Goal: Information Seeking & Learning: Learn about a topic

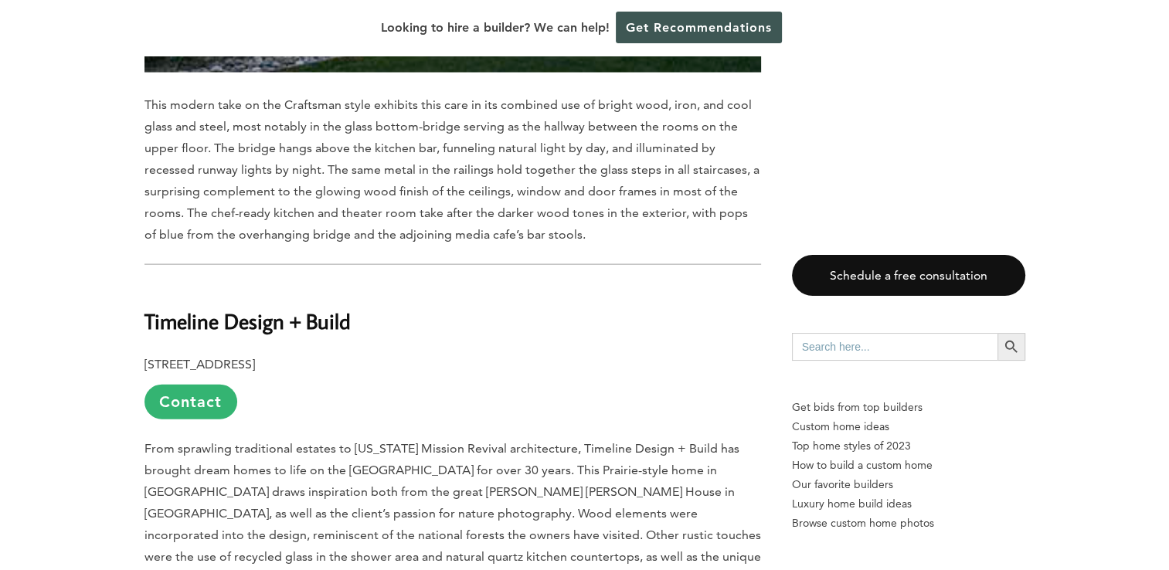
scroll to position [15071, 0]
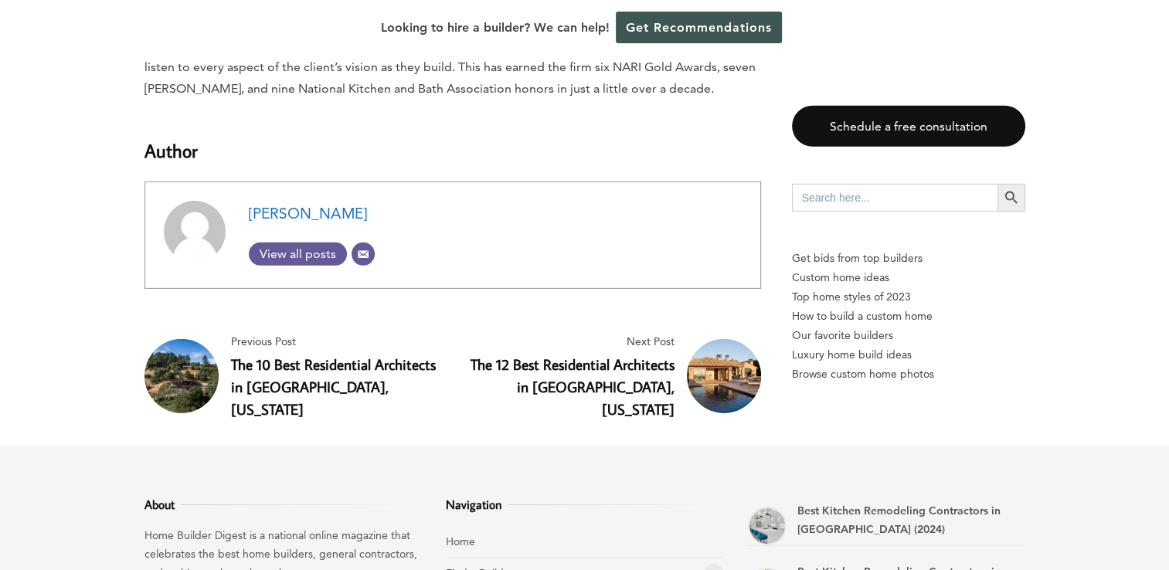
scroll to position [16449, 0]
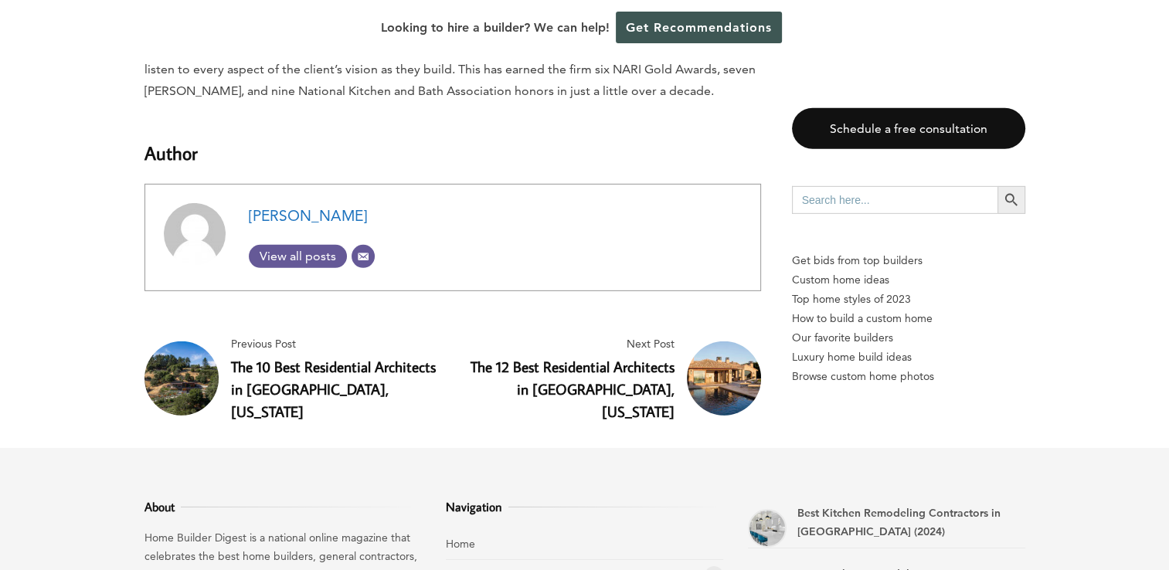
click at [333, 357] on link "The 10 Best Residential Architects in [GEOGRAPHIC_DATA], [US_STATE]" at bounding box center [333, 389] width 205 height 64
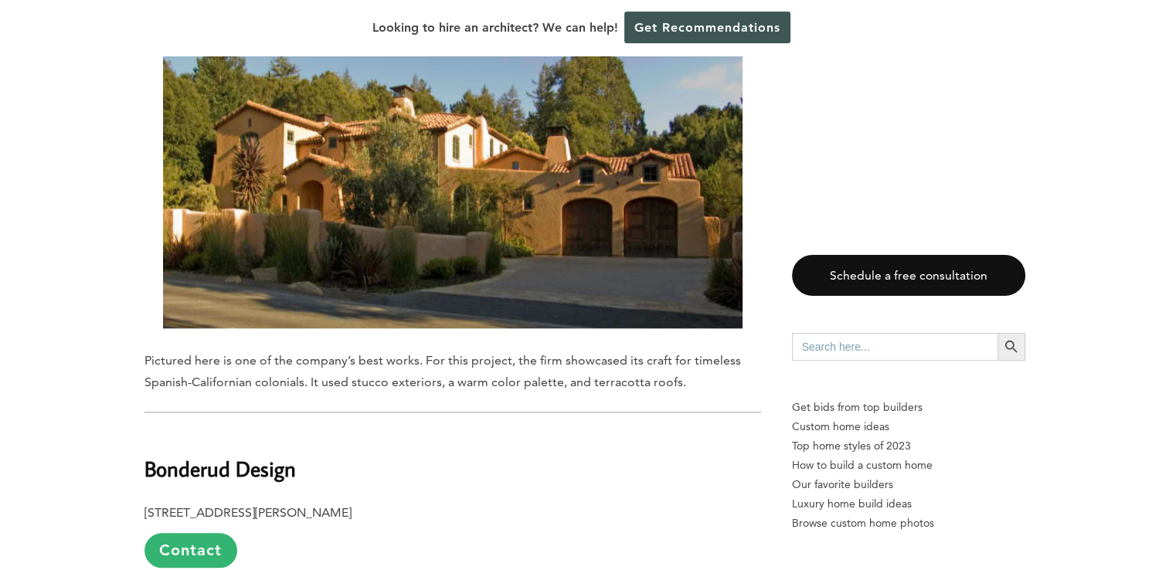
scroll to position [1576, 0]
